Goal: Task Accomplishment & Management: Manage account settings

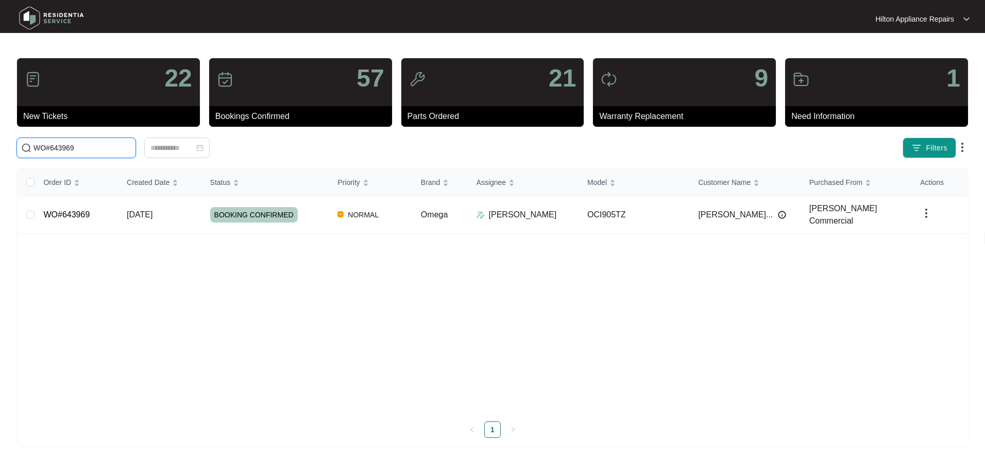
drag, startPoint x: -9, startPoint y: 142, endPoint x: -32, endPoint y: 141, distance: 22.7
click at [0, 141] on html "Hilton Appliance Repairs Hilton App... 22 New Tickets 57 Bookings Confirmed 21 …" at bounding box center [492, 238] width 985 height 476
paste input "2907"
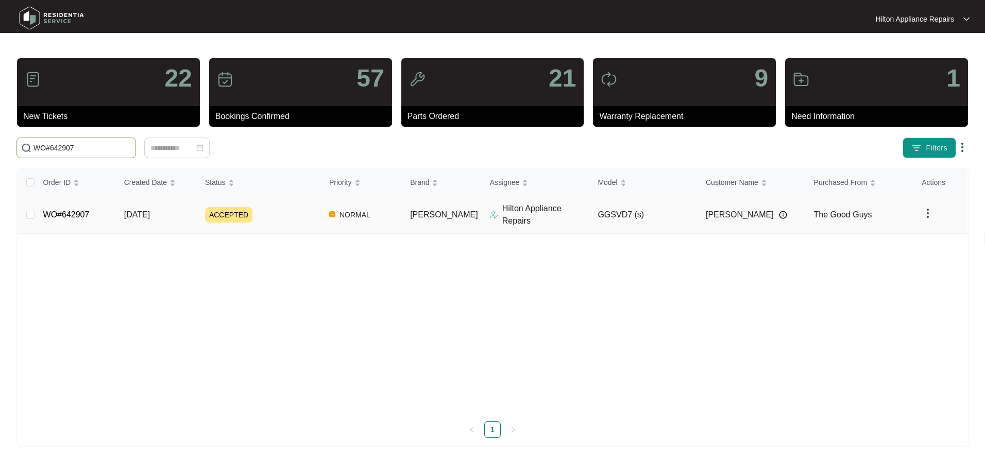
type input "WO#642907"
click at [139, 213] on span "[DATE]" at bounding box center [137, 214] width 26 height 9
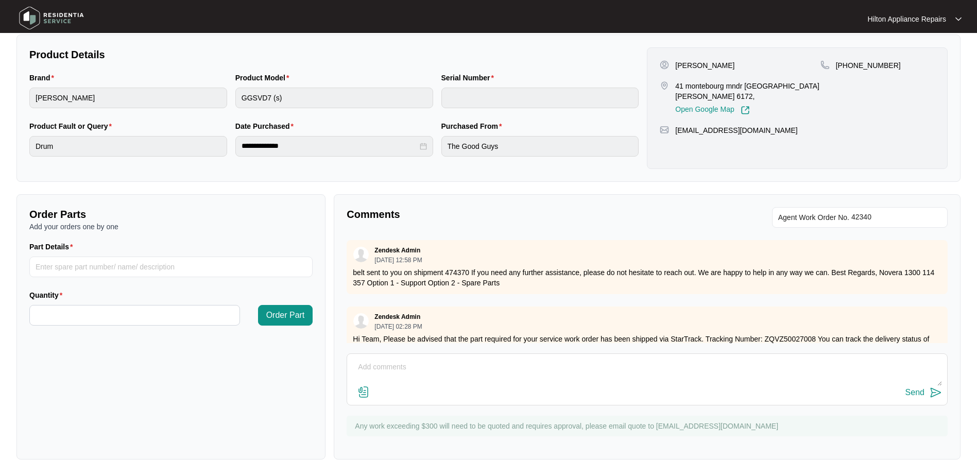
scroll to position [208, 0]
click at [366, 370] on textarea at bounding box center [647, 372] width 590 height 27
paste textarea "Called [PERSON_NAME] LMTC & texted"
type textarea "Part arrived. Called [PERSON_NAME] LMTC & texted"
click at [913, 392] on div "Send" at bounding box center [915, 392] width 19 height 9
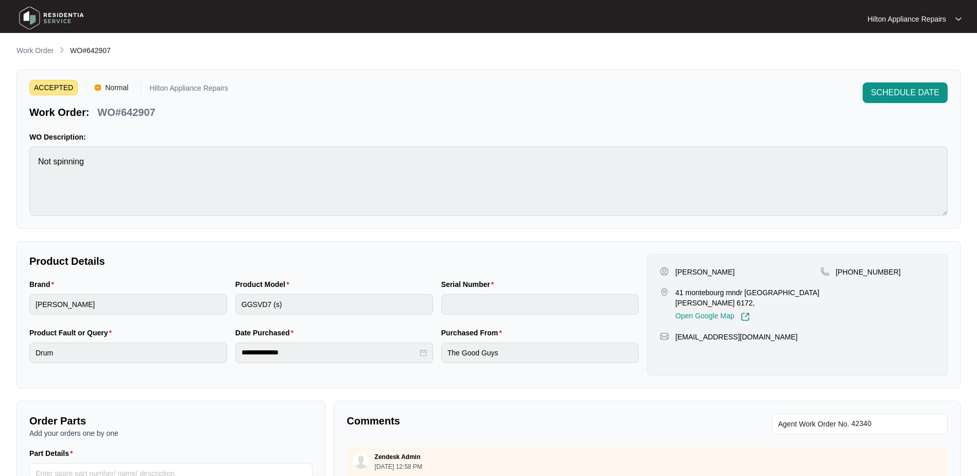
scroll to position [0, 0]
click at [886, 88] on span "SCHEDULE DATE" at bounding box center [905, 93] width 69 height 12
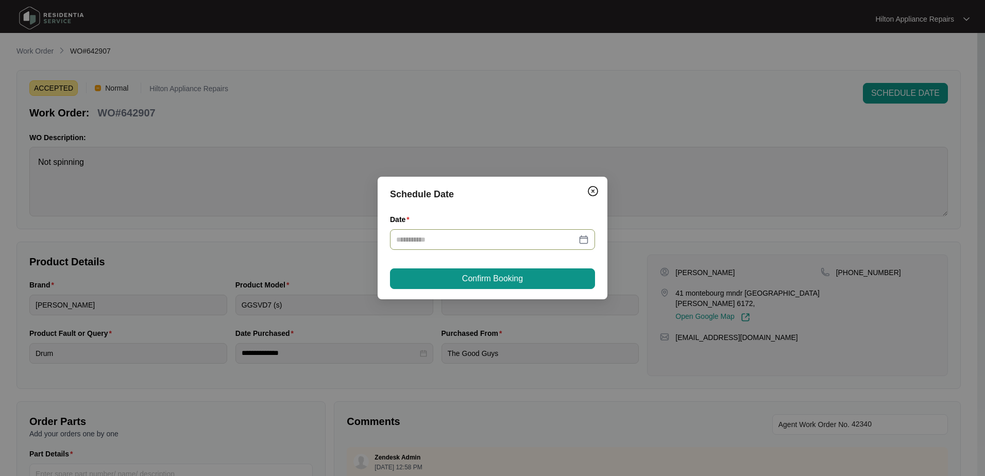
click at [582, 236] on div at bounding box center [492, 239] width 193 height 11
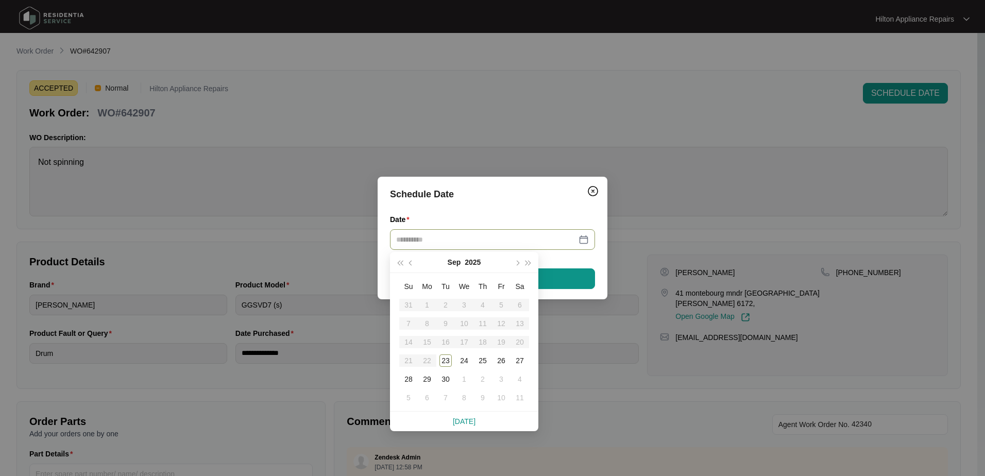
type input "**********"
click at [485, 360] on div "25" at bounding box center [482, 360] width 12 height 12
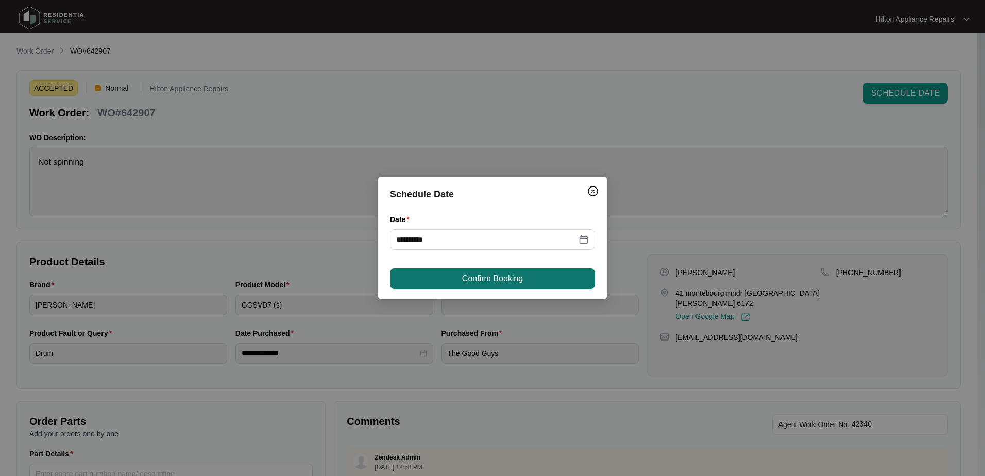
click at [499, 275] on span "Confirm Booking" at bounding box center [492, 278] width 61 height 12
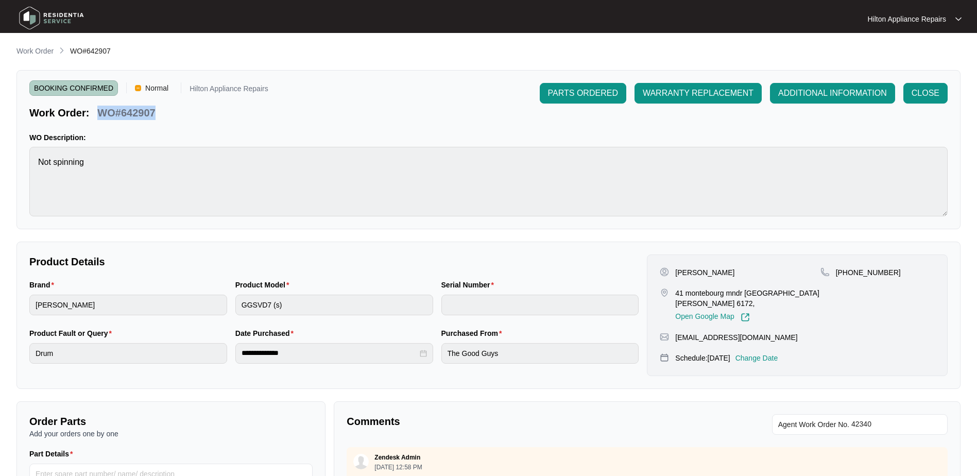
drag, startPoint x: 151, startPoint y: 111, endPoint x: 99, endPoint y: 106, distance: 51.7
click at [99, 106] on div "Work Order: WO#642907" at bounding box center [148, 111] width 239 height 18
copy p "WO#642907"
click at [33, 44] on main "**********" at bounding box center [488, 341] width 977 height 683
click at [33, 50] on p "Work Order" at bounding box center [34, 51] width 37 height 10
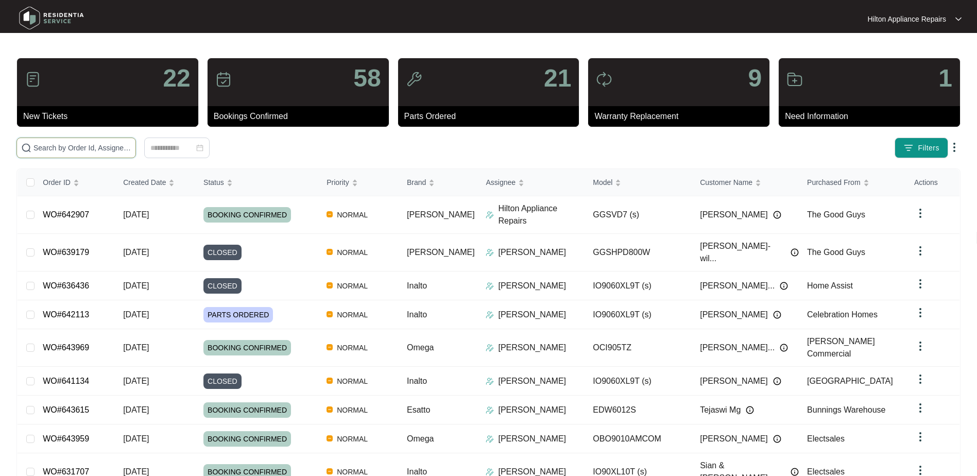
click at [62, 148] on input "text" at bounding box center [82, 147] width 98 height 11
paste input "WO#642907"
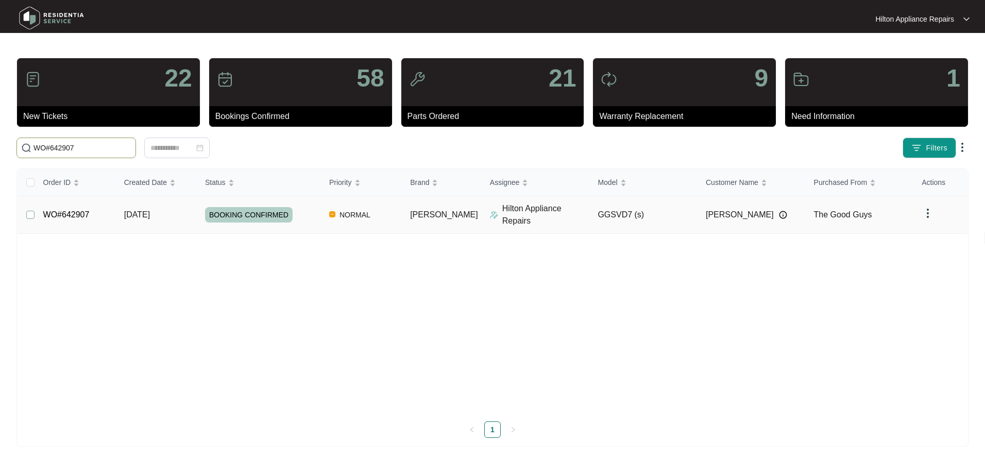
type input "WO#642907"
click at [211, 150] on span "Re-assign Selected Tickets" at bounding box center [202, 148] width 99 height 12
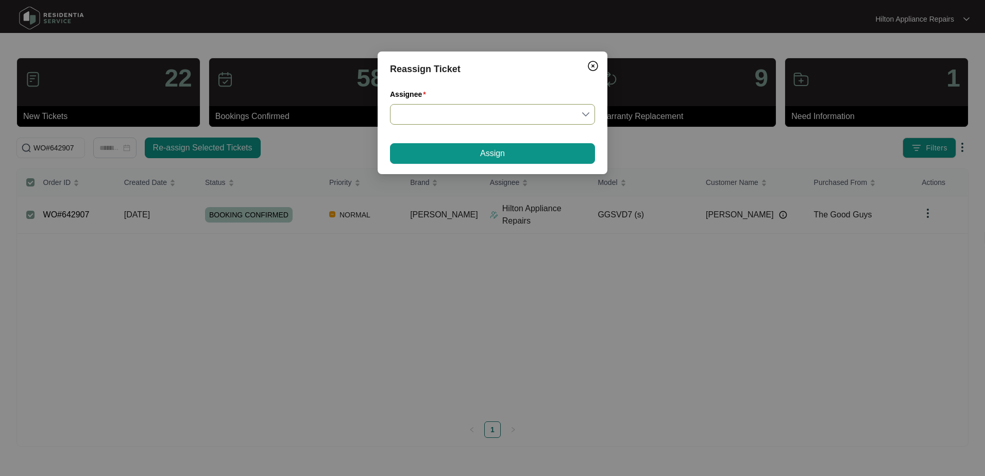
click at [587, 115] on div at bounding box center [492, 114] width 205 height 21
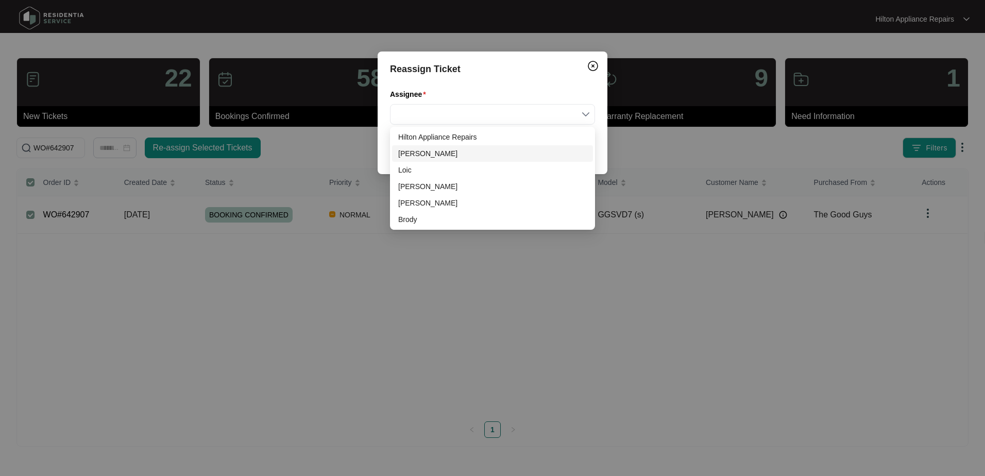
click at [406, 154] on div "[PERSON_NAME]" at bounding box center [492, 153] width 189 height 11
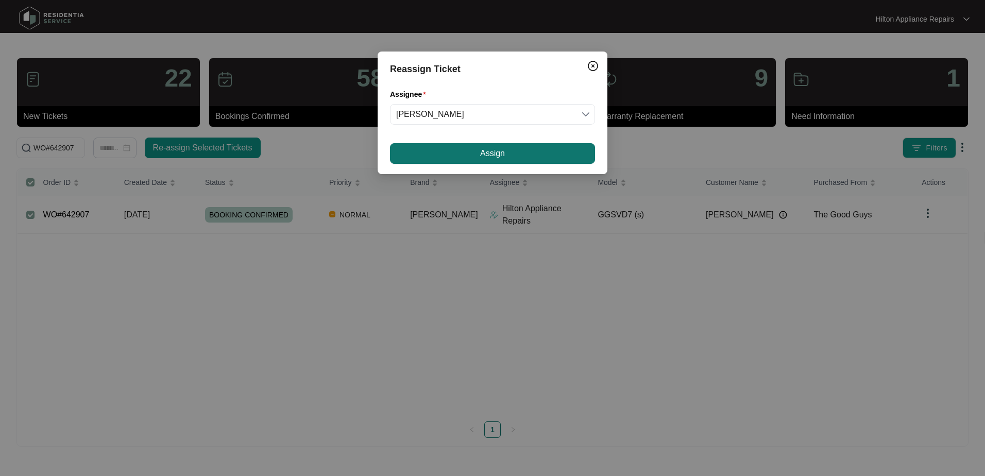
click at [467, 150] on button "Assign" at bounding box center [492, 153] width 205 height 21
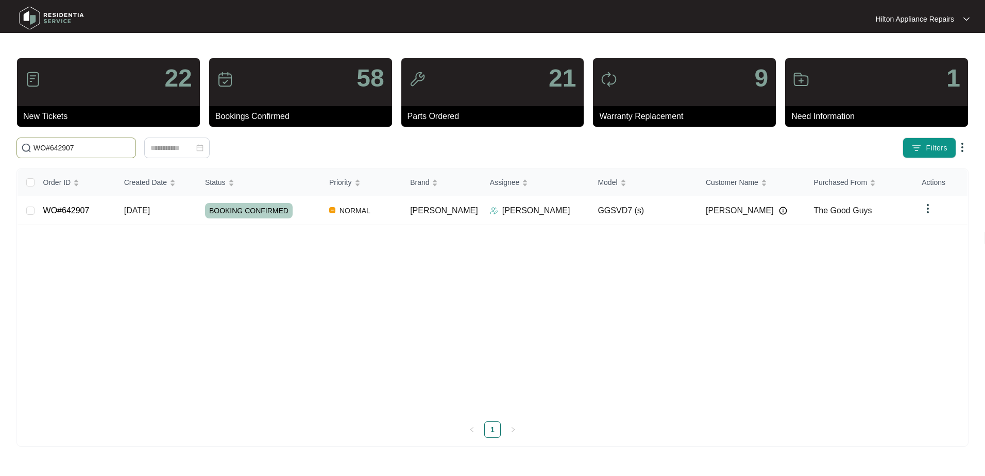
click at [24, 144] on span "WO#642907" at bounding box center [76, 148] width 120 height 21
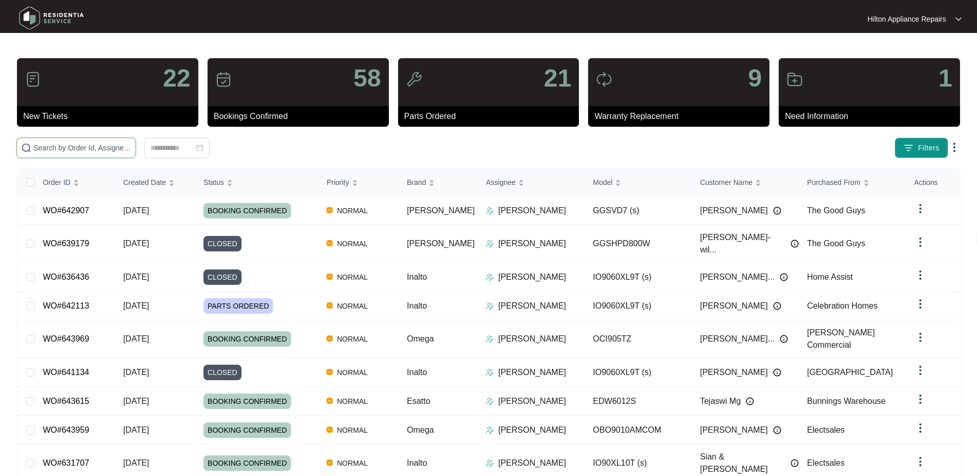
drag, startPoint x: 39, startPoint y: 147, endPoint x: 44, endPoint y: 146, distance: 5.7
click at [39, 147] on input "text" at bounding box center [82, 147] width 98 height 11
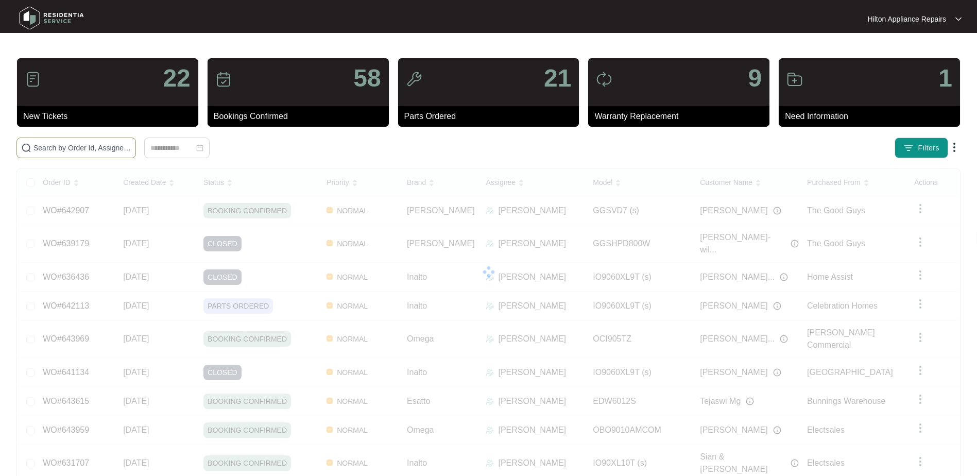
paste input "WO#641303"
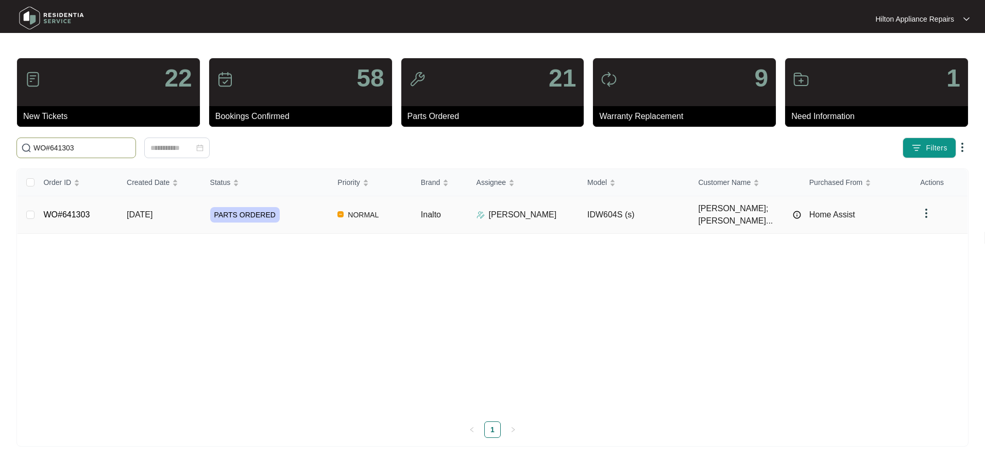
type input "WO#641303"
click at [142, 210] on span "[DATE]" at bounding box center [140, 214] width 26 height 9
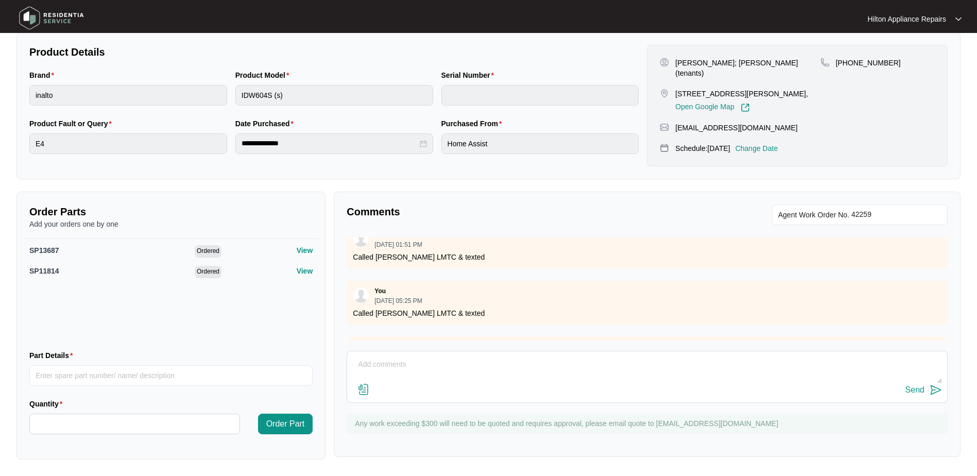
scroll to position [155, 0]
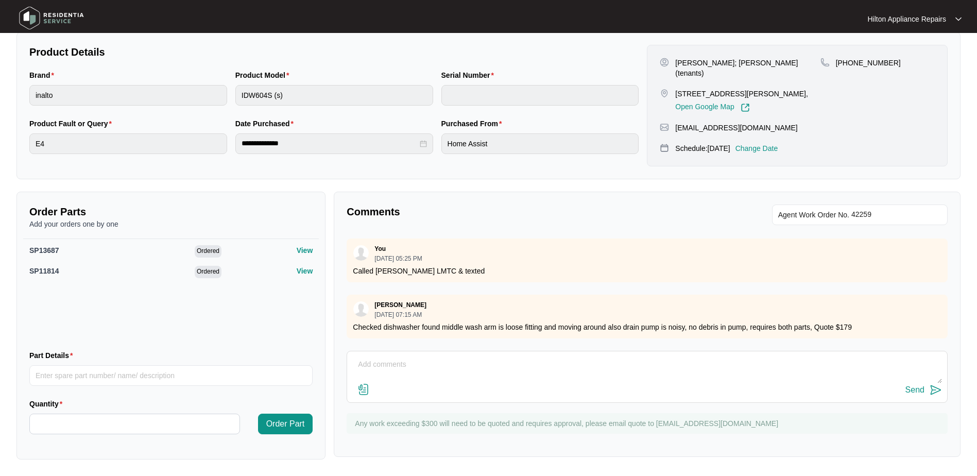
click at [369, 364] on textarea at bounding box center [647, 369] width 590 height 27
paste textarea "Called [PERSON_NAME] LMTC & texted"
type textarea "Parts arrived. Called [PERSON_NAME] LMTC & texted"
click at [913, 388] on div "Send" at bounding box center [915, 389] width 19 height 9
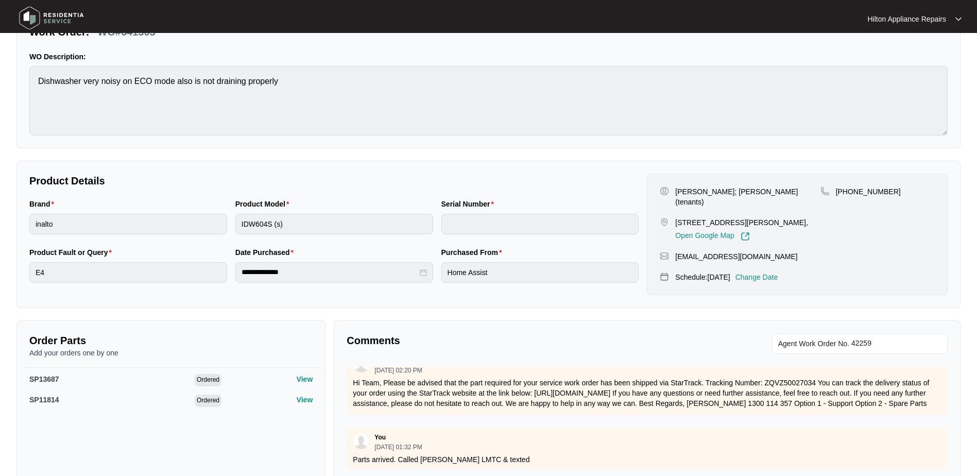
scroll to position [0, 0]
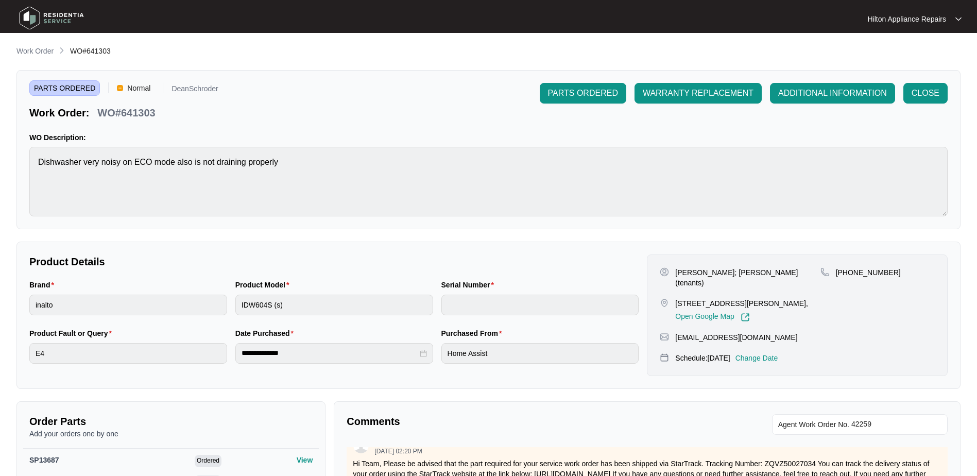
drag, startPoint x: 36, startPoint y: 51, endPoint x: 29, endPoint y: 54, distance: 7.2
click at [36, 51] on p "Work Order" at bounding box center [34, 51] width 37 height 10
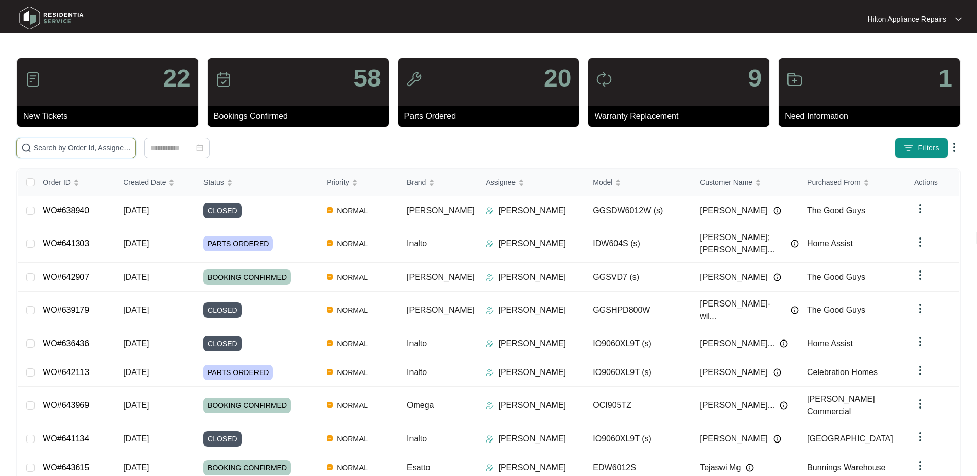
click at [54, 150] on input "text" at bounding box center [82, 147] width 98 height 11
paste input "WO#635965"
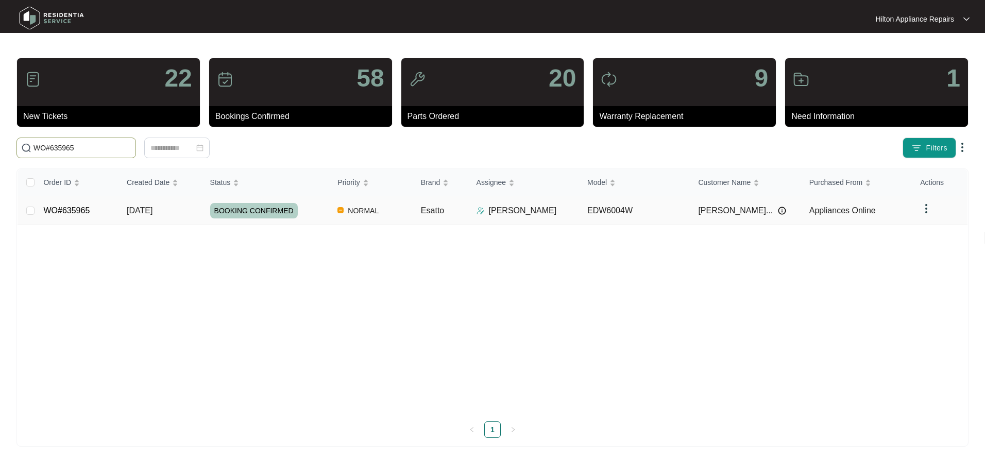
type input "WO#635965"
click at [135, 213] on span "[DATE]" at bounding box center [140, 210] width 26 height 9
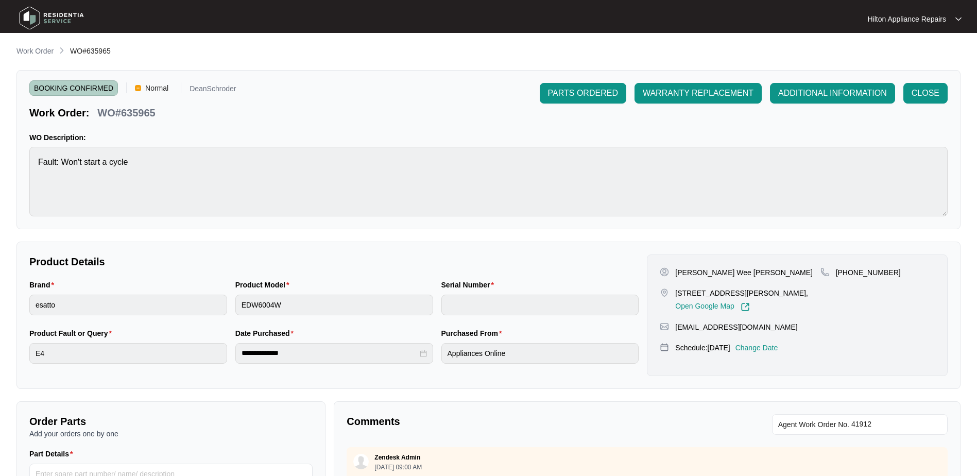
click at [780, 342] on div "[PERSON_NAME] Wee [PERSON_NAME] [STREET_ADDRESS][PERSON_NAME], Open Google Map …" at bounding box center [797, 315] width 301 height 122
click at [777, 349] on p "Change Date" at bounding box center [757, 348] width 43 height 10
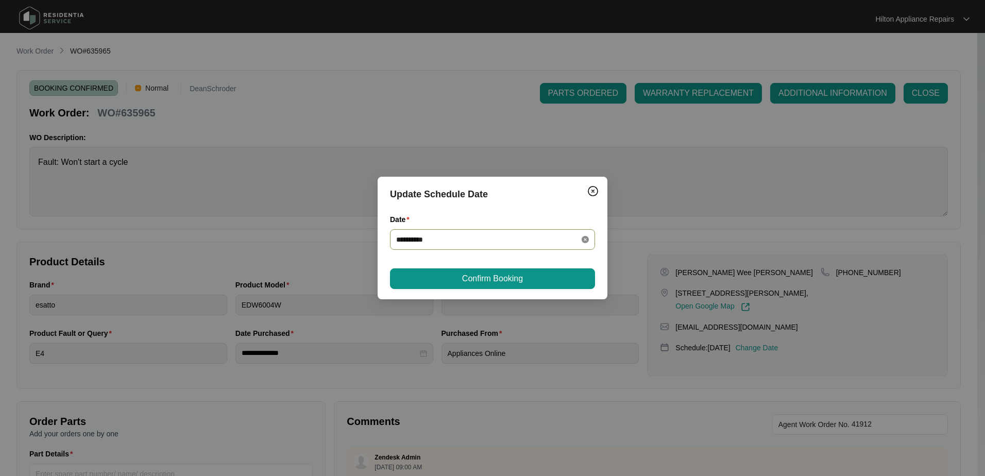
click at [582, 236] on icon "close-circle" at bounding box center [585, 239] width 7 height 7
click at [586, 239] on div at bounding box center [492, 239] width 193 height 11
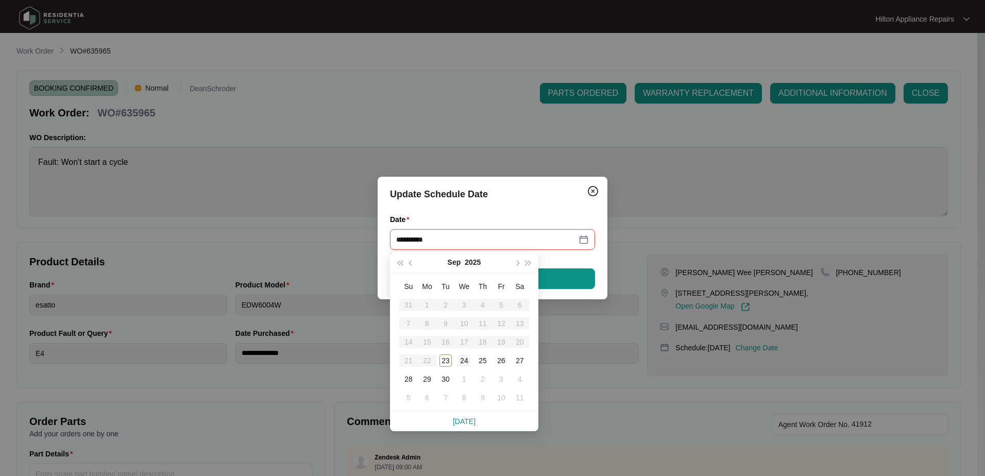
type input "**********"
click at [517, 264] on span "button" at bounding box center [516, 263] width 5 height 5
type input "**********"
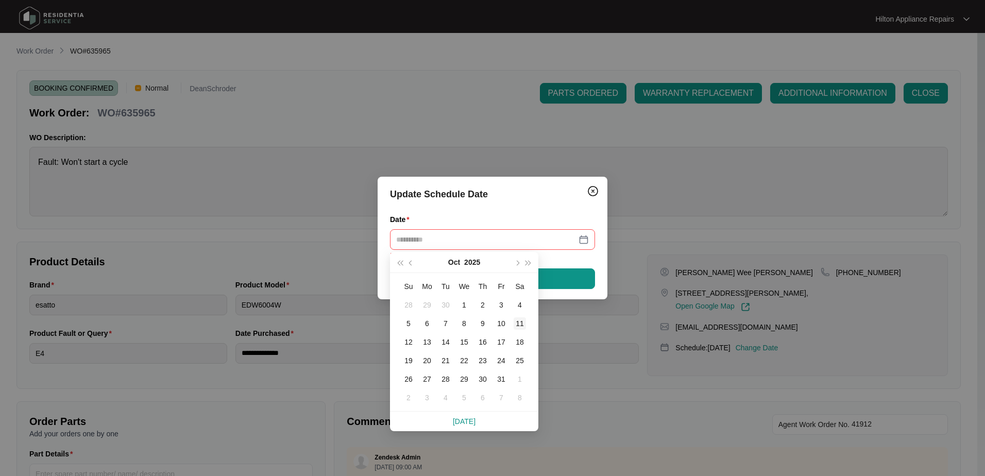
click at [519, 320] on div "11" at bounding box center [520, 323] width 12 height 12
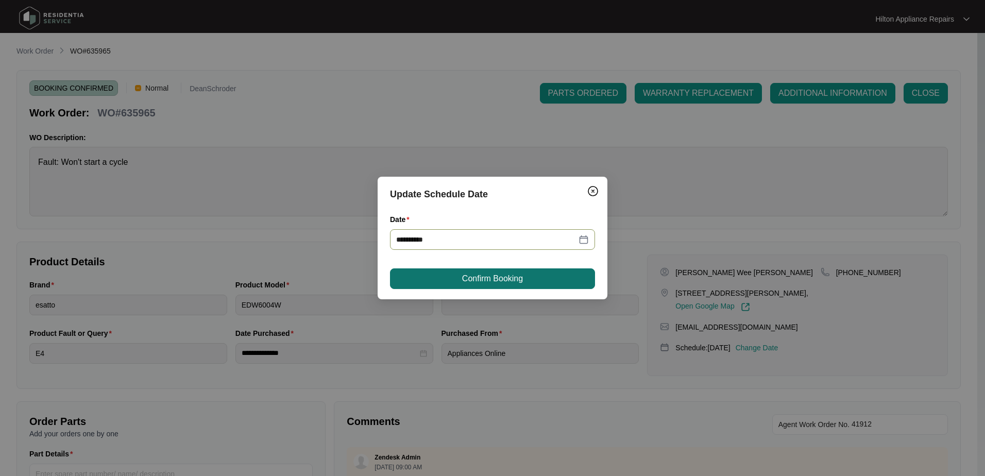
type input "**********"
click at [488, 276] on span "Confirm Booking" at bounding box center [492, 278] width 61 height 12
